Goal: Obtain resource: Download file/media

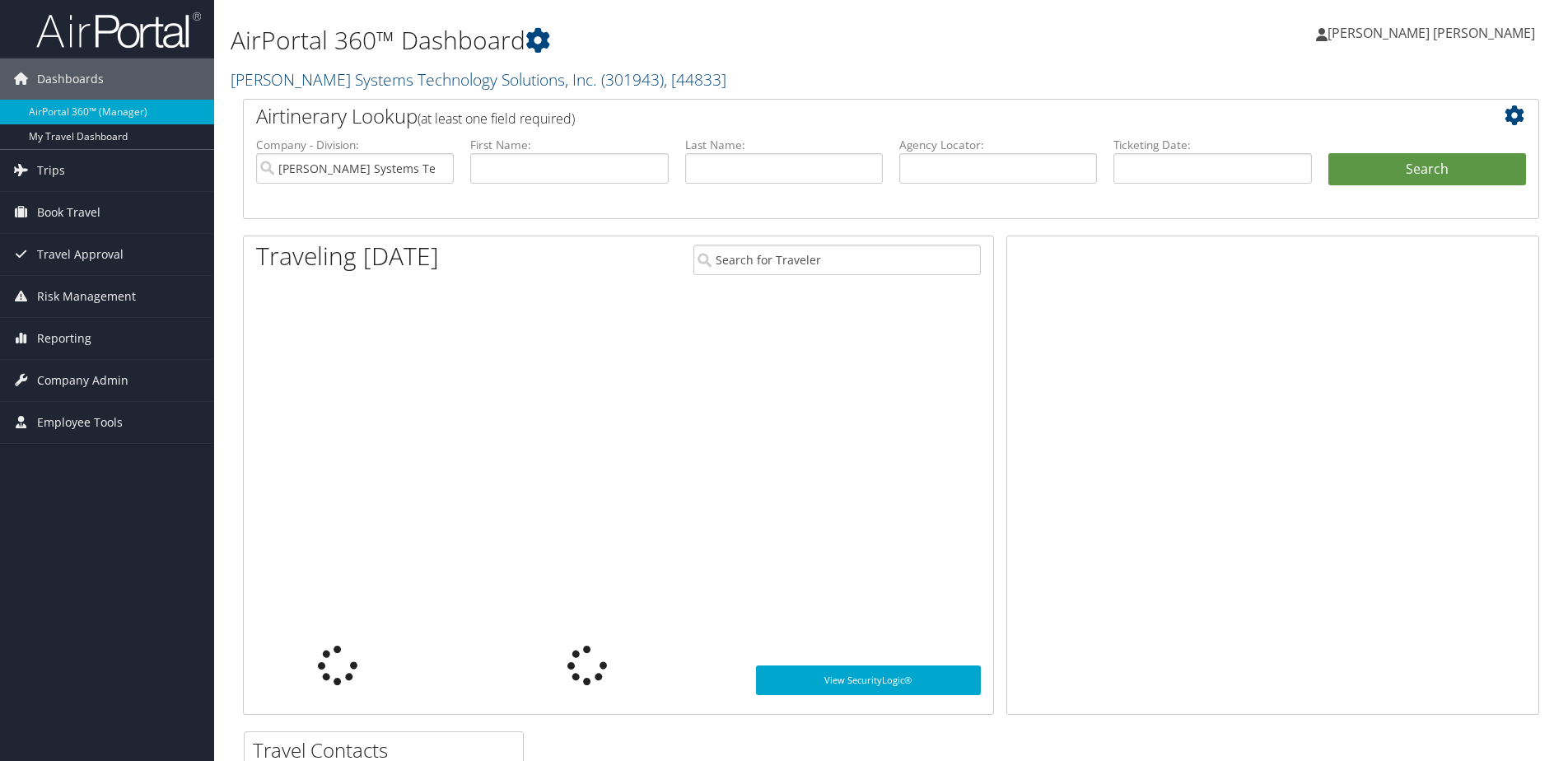
click at [726, 169] on input "text" at bounding box center [784, 169] width 198 height 31
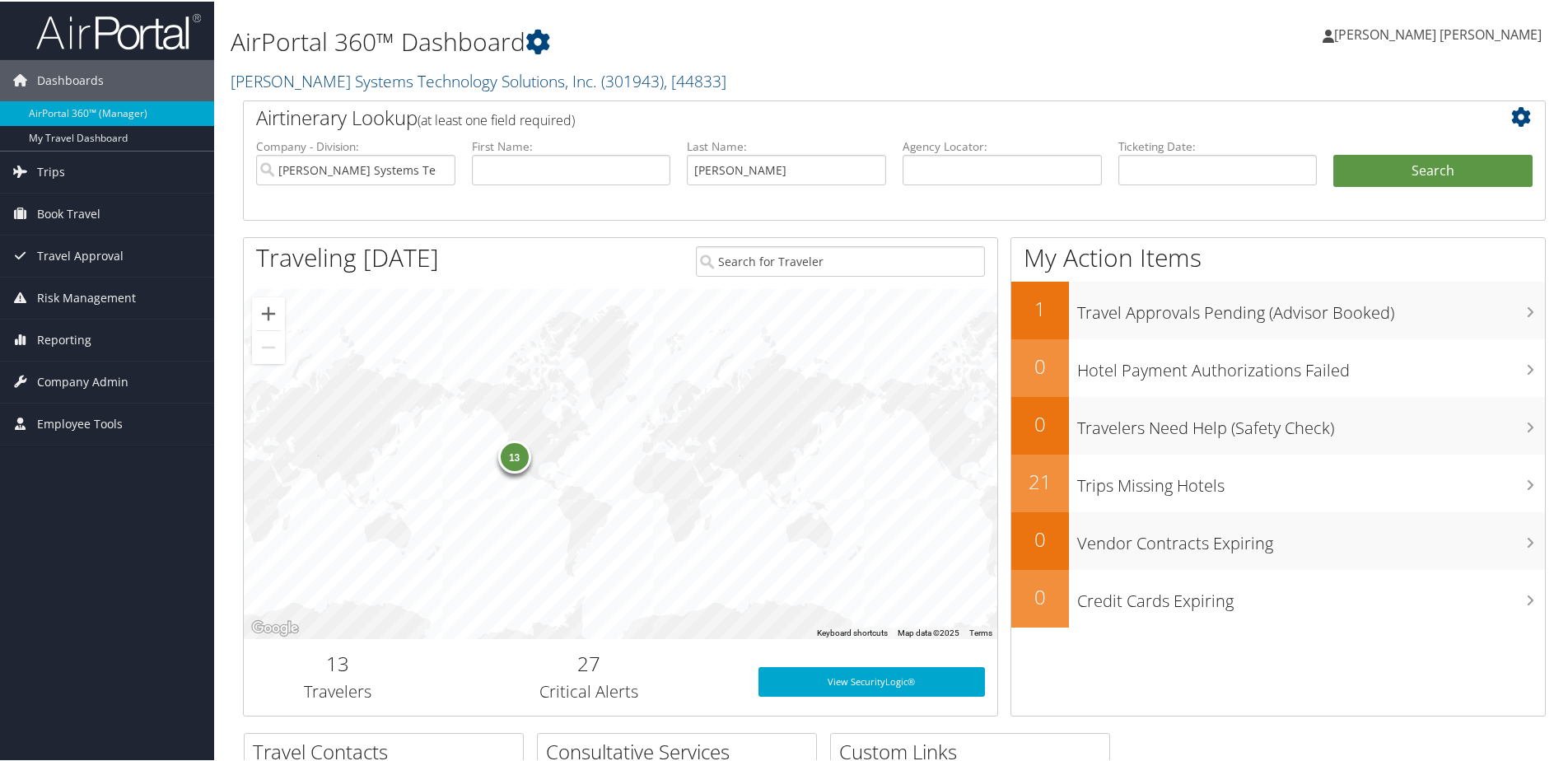
type input "[PERSON_NAME]"
click at [1333, 153] on button "Search" at bounding box center [1432, 170] width 199 height 33
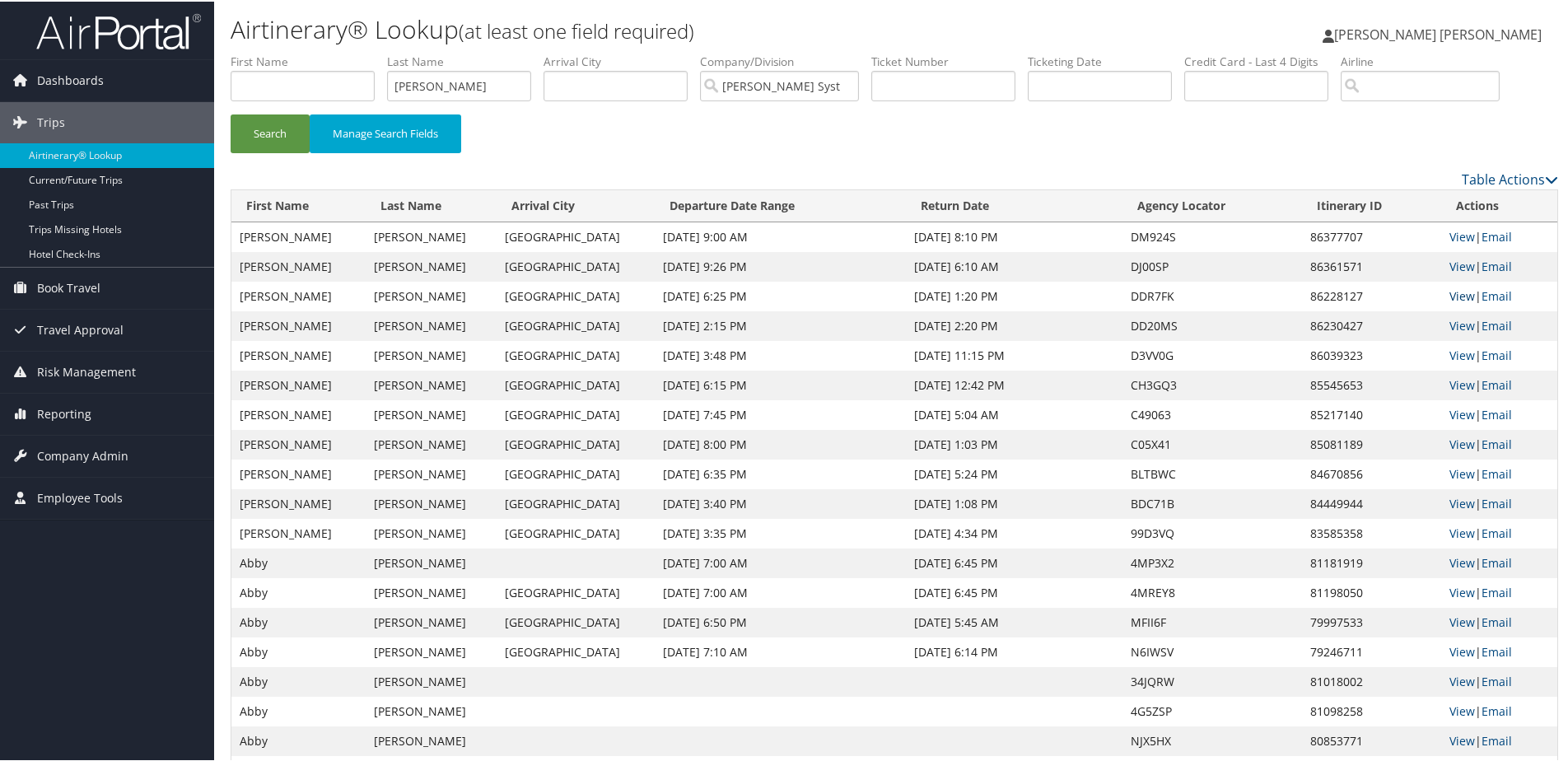
click at [1449, 293] on link "View" at bounding box center [1462, 294] width 25 height 15
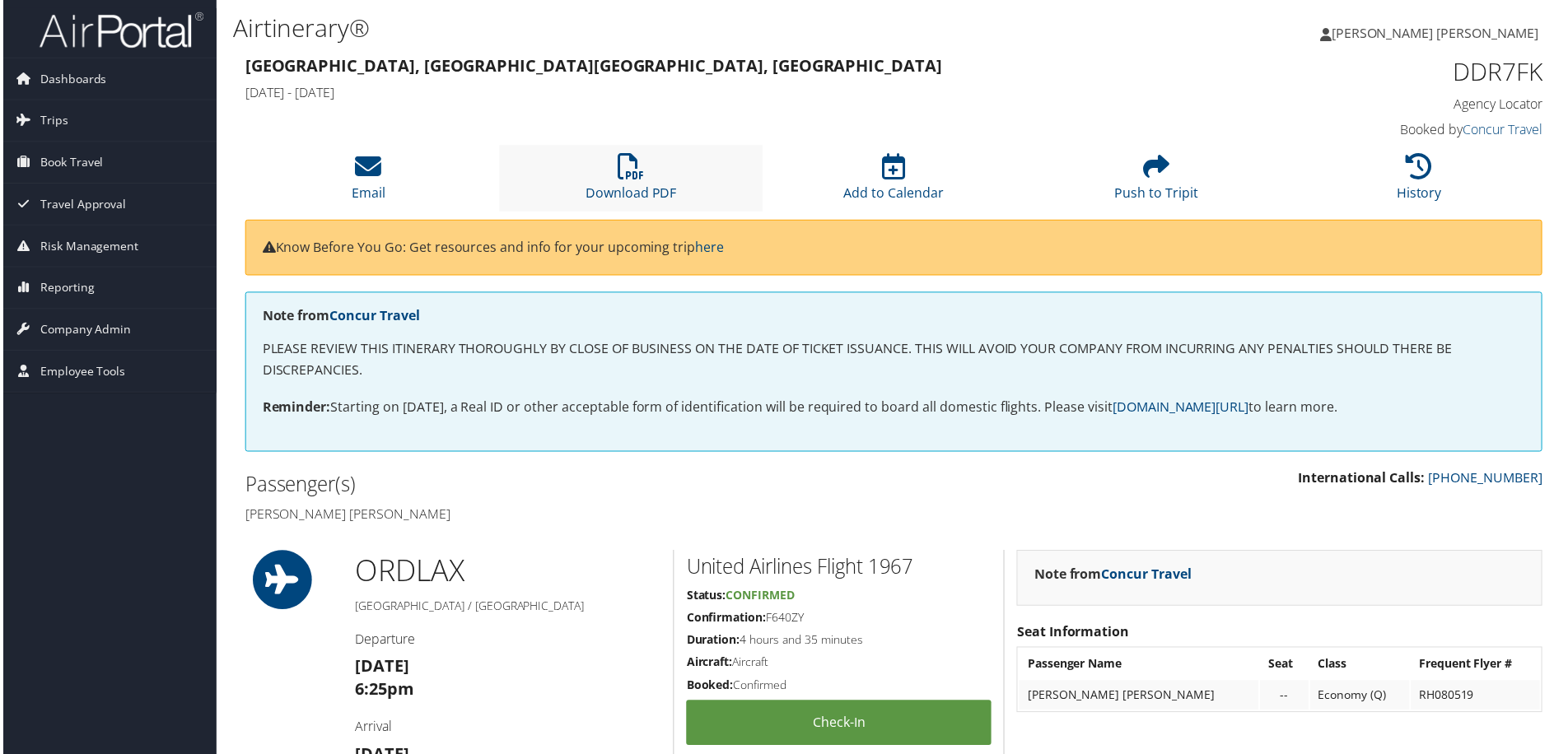
click at [664, 181] on li "Download PDF" at bounding box center [630, 179] width 263 height 66
